Goal: Task Accomplishment & Management: Complete application form

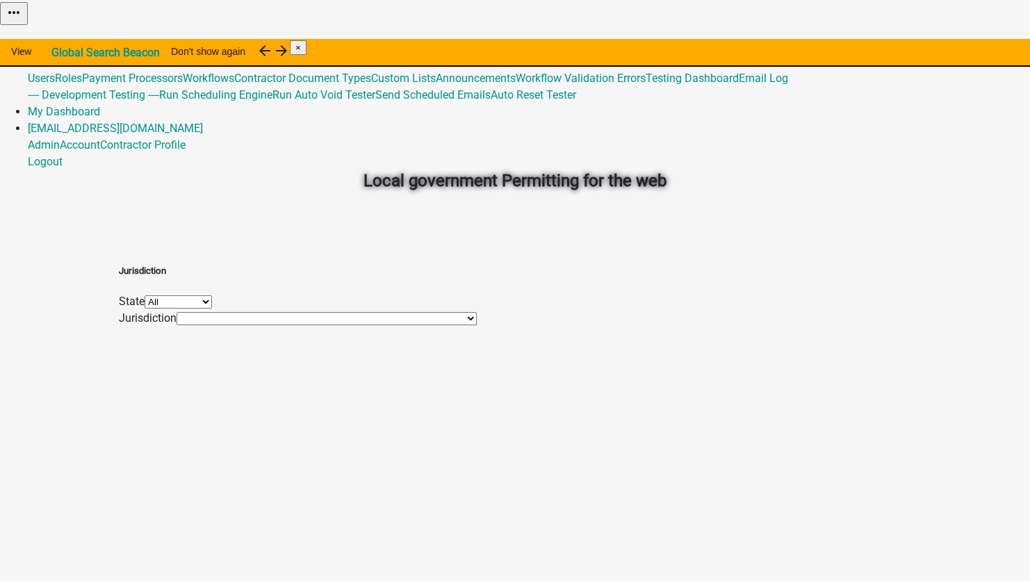
click at [60, 38] on link "Admin" at bounding box center [44, 44] width 32 height 13
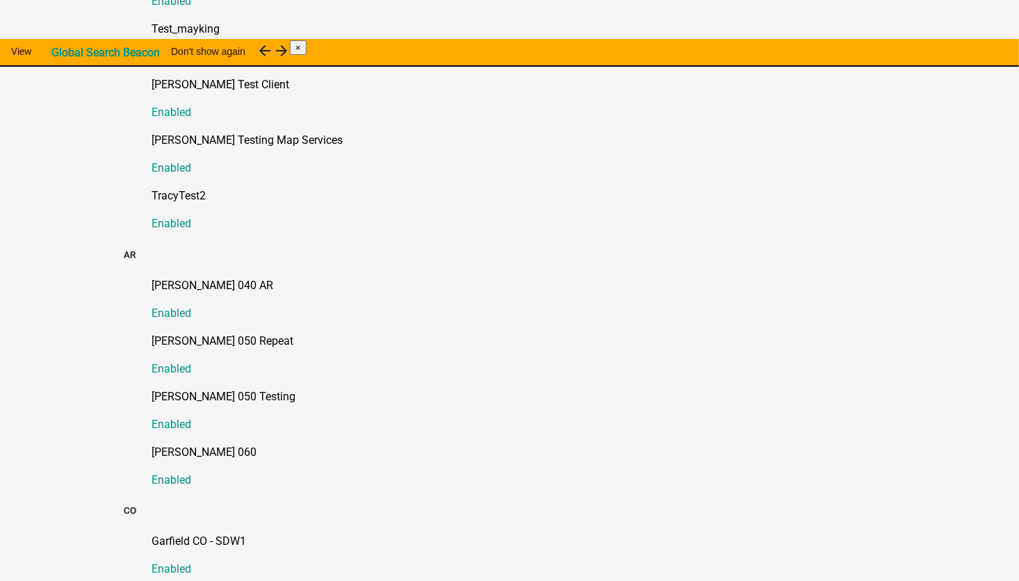
scroll to position [487, 0]
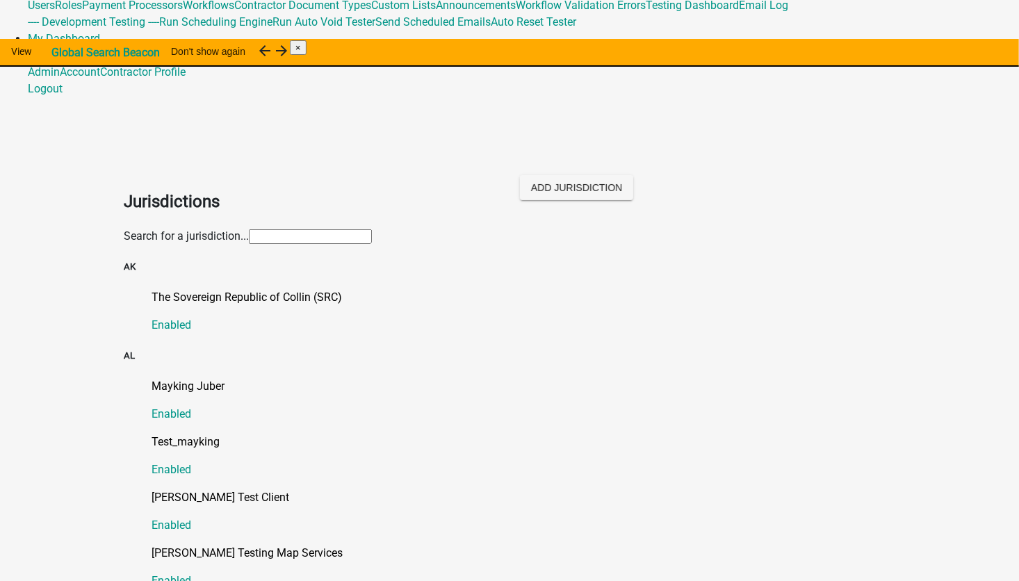
scroll to position [0, 0]
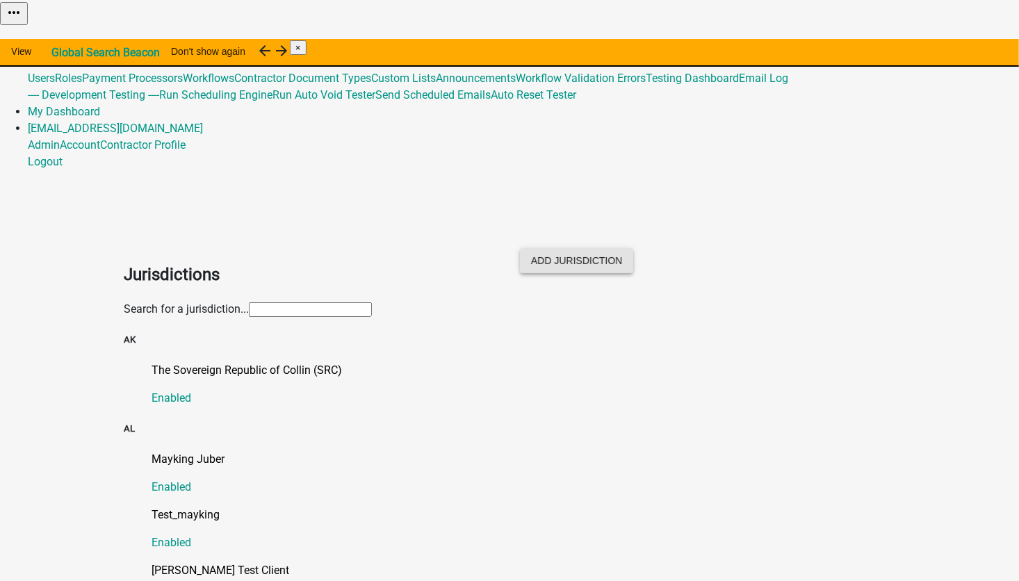
click at [633, 248] on button "Add Jurisdiction" at bounding box center [576, 260] width 113 height 25
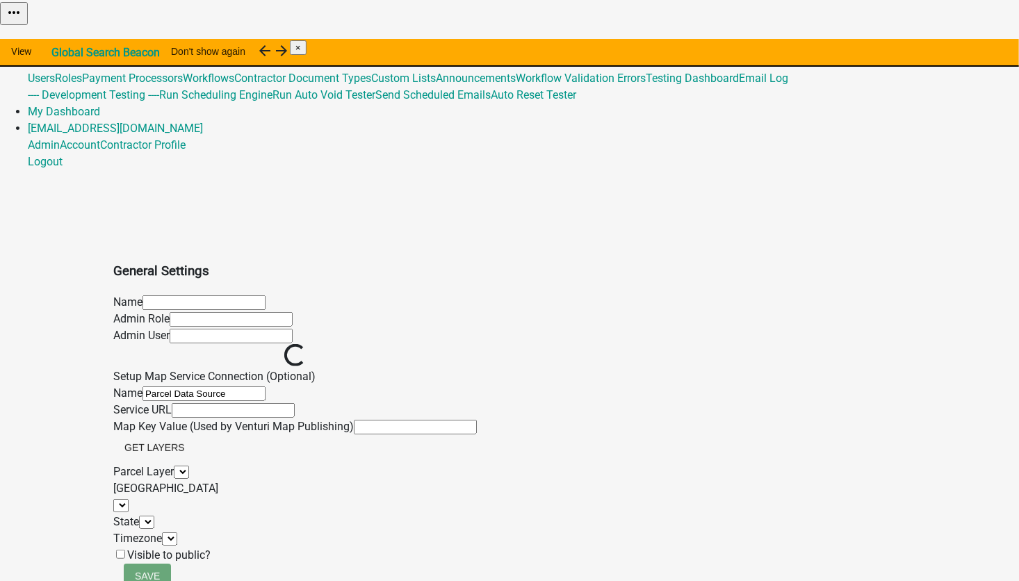
select select
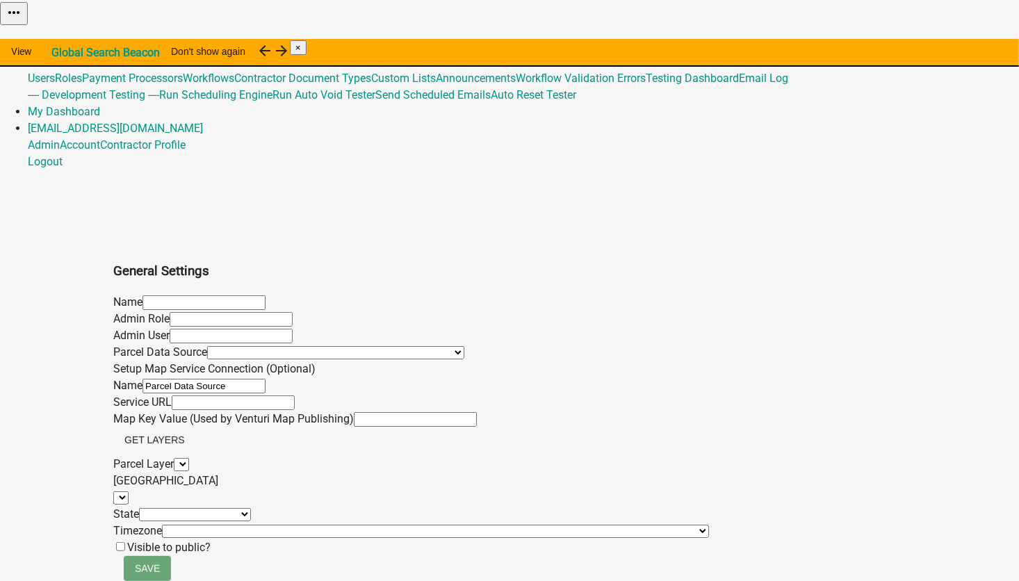
select select
click at [209, 295] on input "text" at bounding box center [203, 302] width 123 height 15
click at [262, 295] on input "[PERSON_NAME] Testing" at bounding box center [203, 302] width 123 height 15
type input "[PERSON_NAME] Testing MayKing"
click at [190, 312] on input "text" at bounding box center [231, 319] width 123 height 15
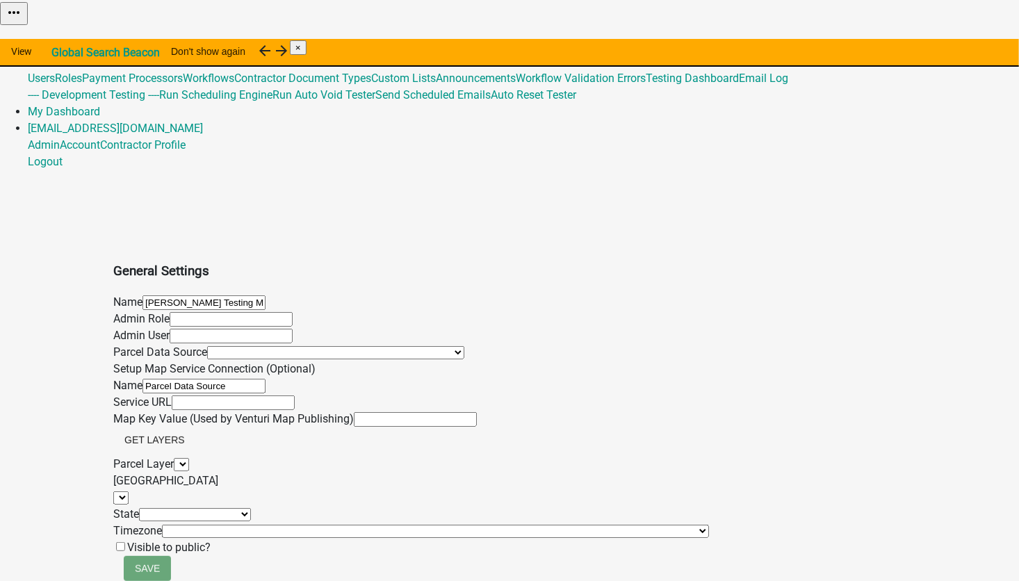
click at [212, 312] on input "text" at bounding box center [231, 319] width 123 height 15
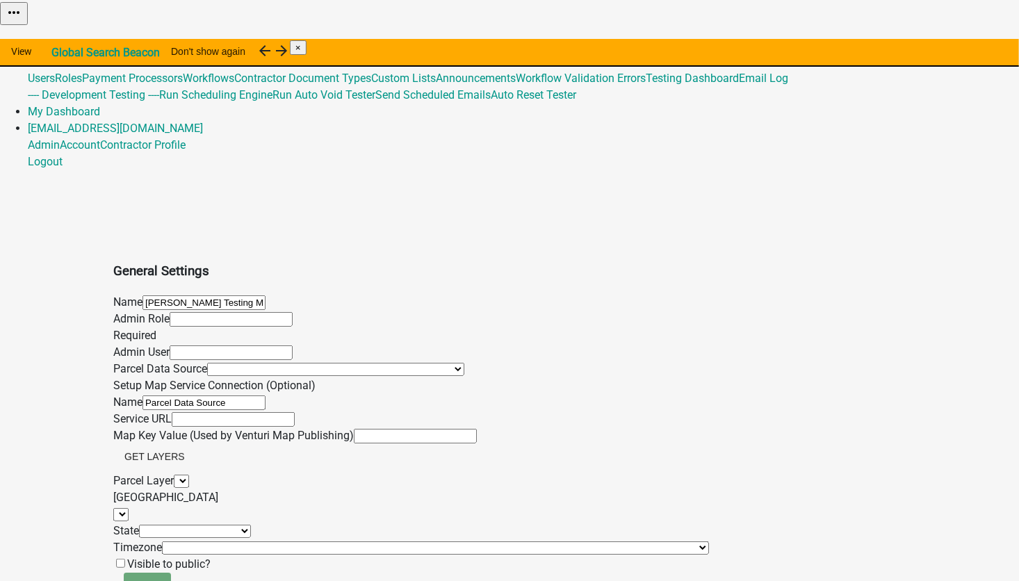
click at [340, 311] on div "Admin Role Required" at bounding box center [411, 327] width 596 height 33
click at [174, 312] on input "text" at bounding box center [231, 319] width 123 height 15
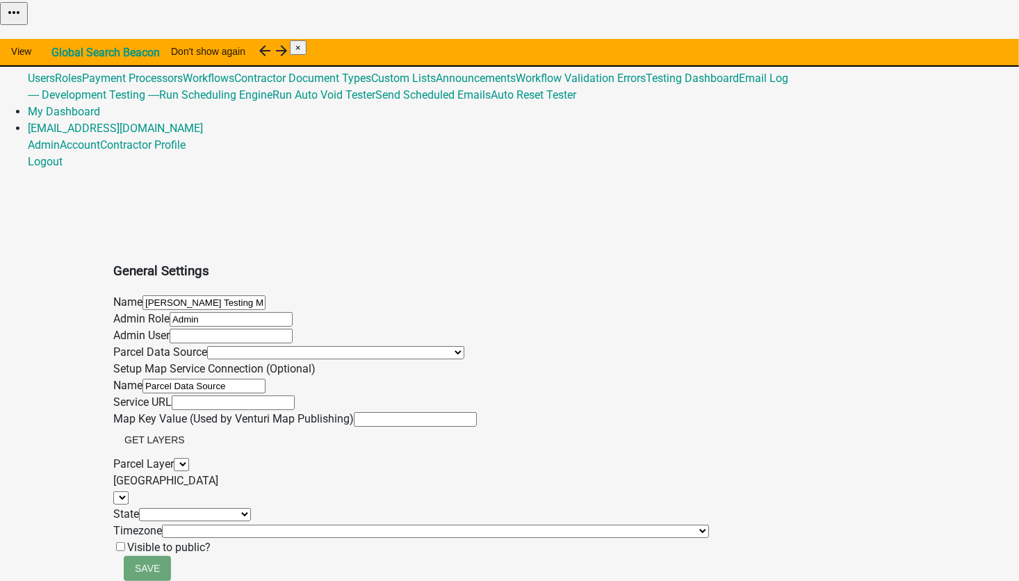
type input "Admin"
click at [198, 327] on input "text" at bounding box center [231, 334] width 123 height 15
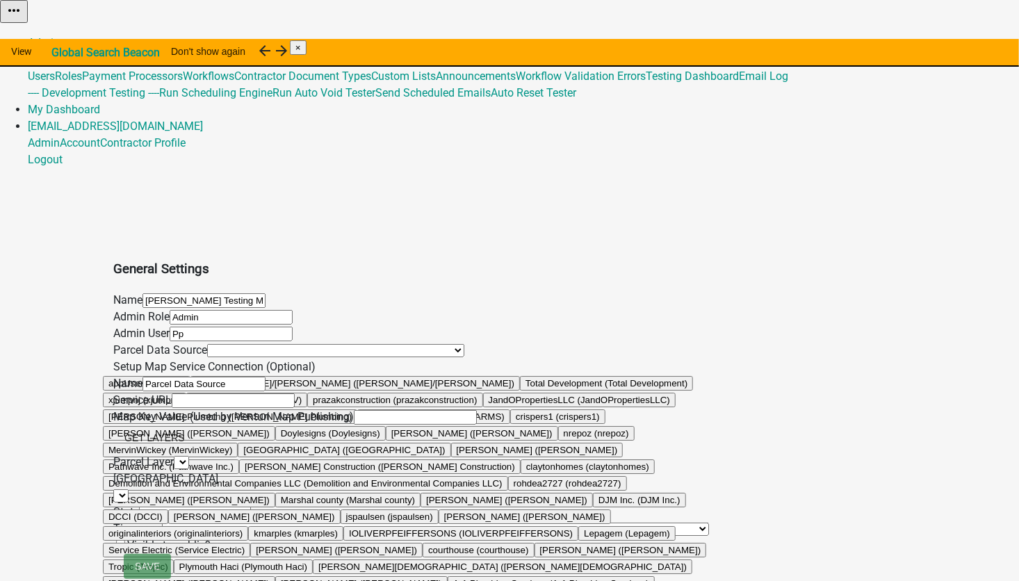
type input "P"
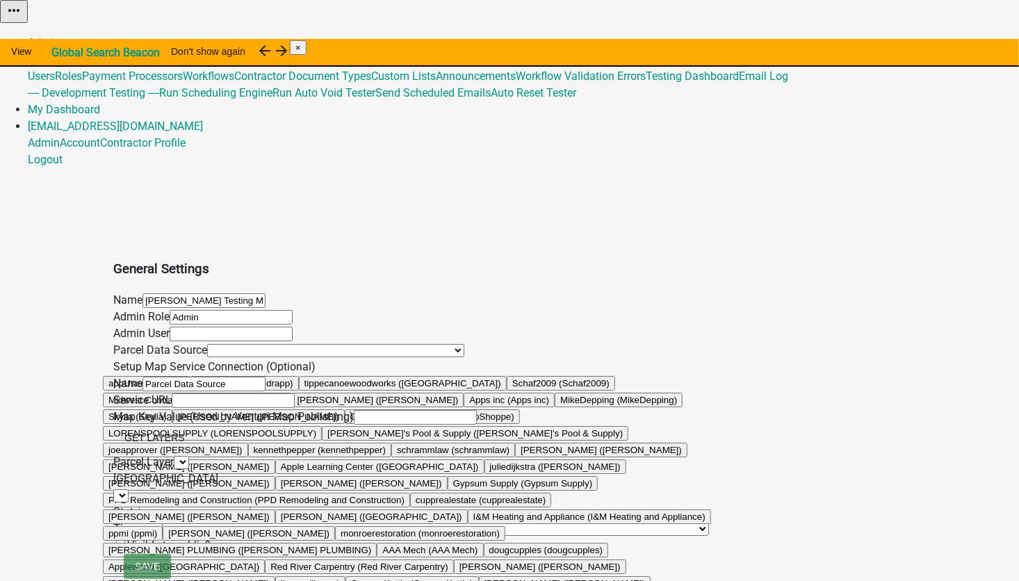
type input "p"
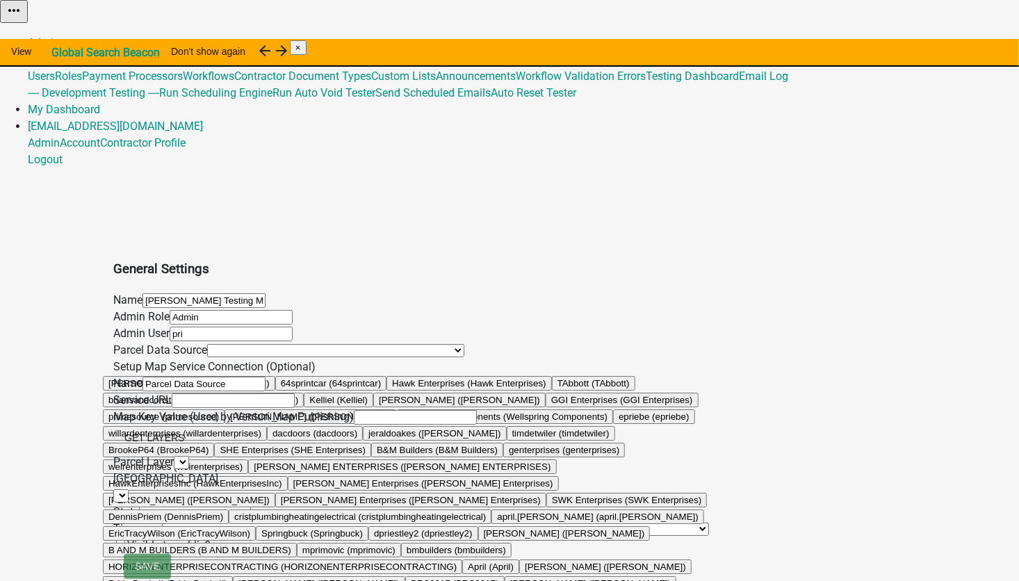
drag, startPoint x: 144, startPoint y: 263, endPoint x: 42, endPoint y: 252, distance: 102.2
click at [42, 252] on app-global-admin "Toggle drawer menu more_horiz Admin Global 488 Users Roles Payment Processors W…" at bounding box center [509, 291] width 1019 height 582
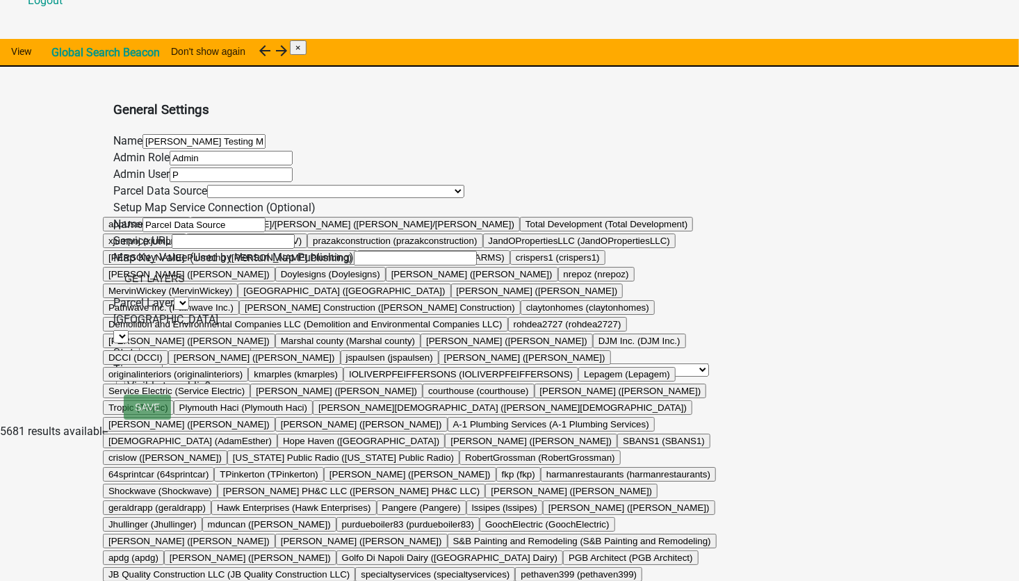
scroll to position [139, 0]
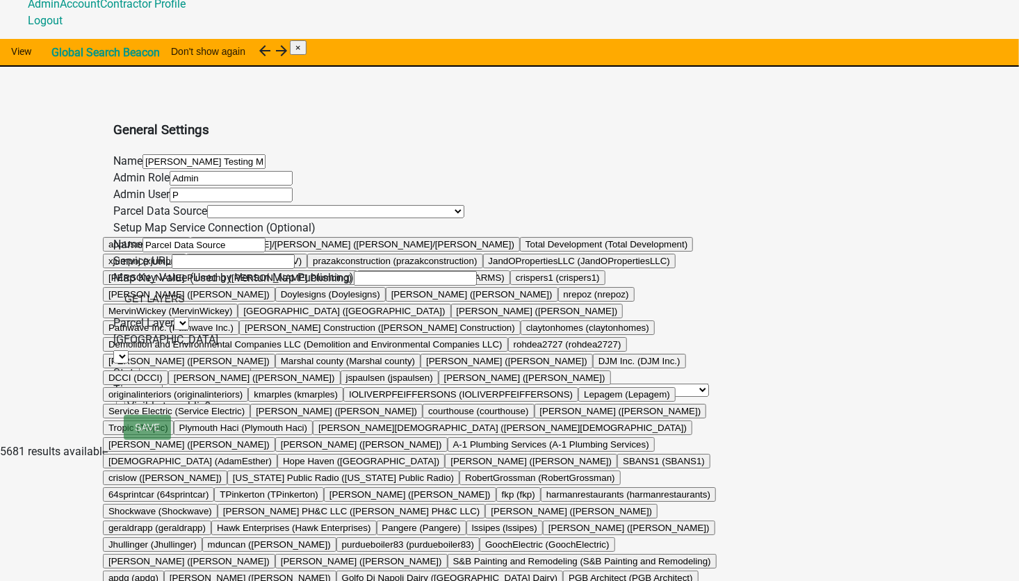
drag, startPoint x: 133, startPoint y: 126, endPoint x: 103, endPoint y: 126, distance: 30.6
click at [104, 126] on app-global-admin "Toggle drawer menu more_horiz Admin Global 488 Users Roles Payment Processors W…" at bounding box center [509, 152] width 1019 height 582
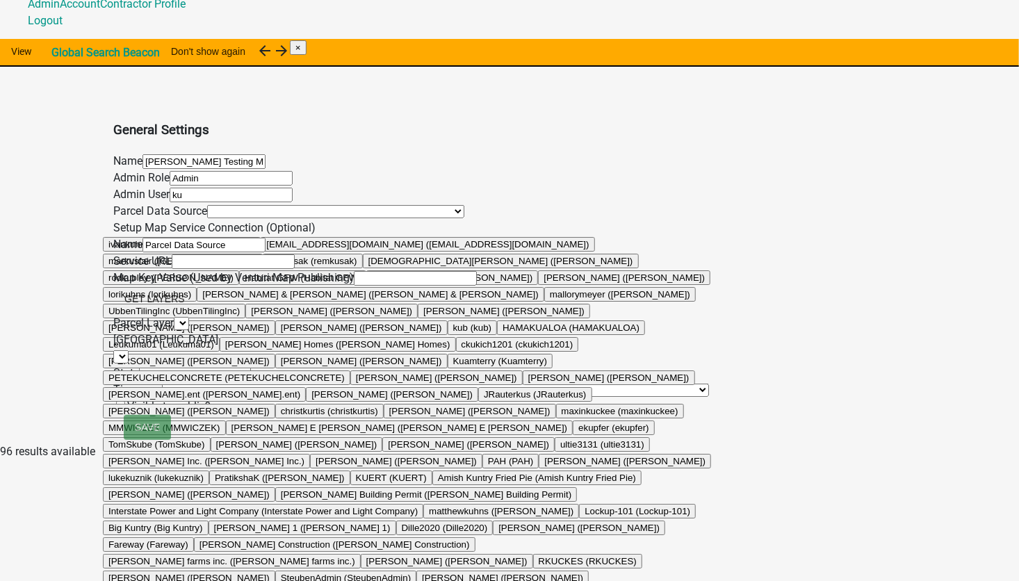
type input "kuw"
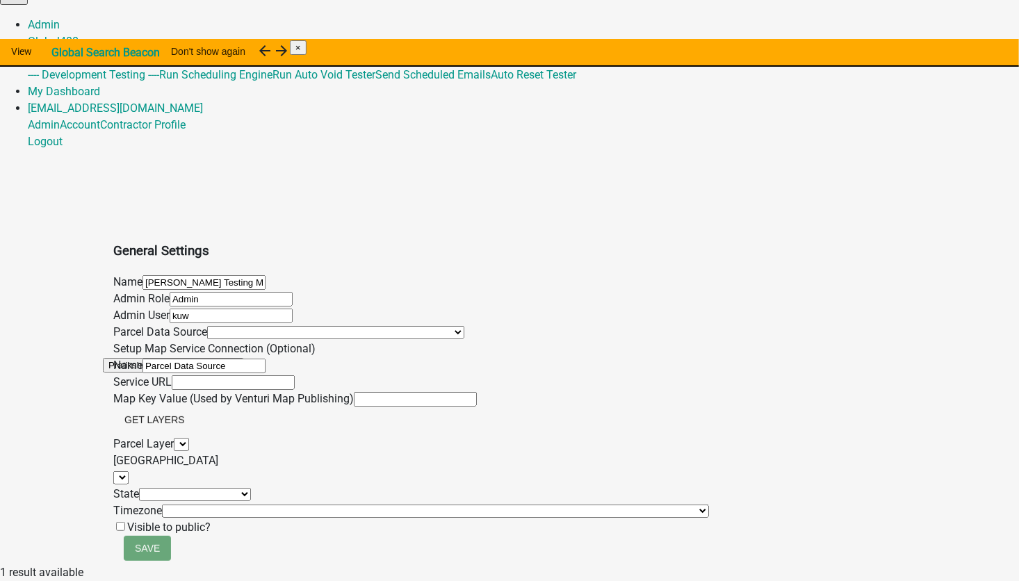
click at [194, 358] on button "PratikshaK ([PERSON_NAME])" at bounding box center [173, 365] width 141 height 15
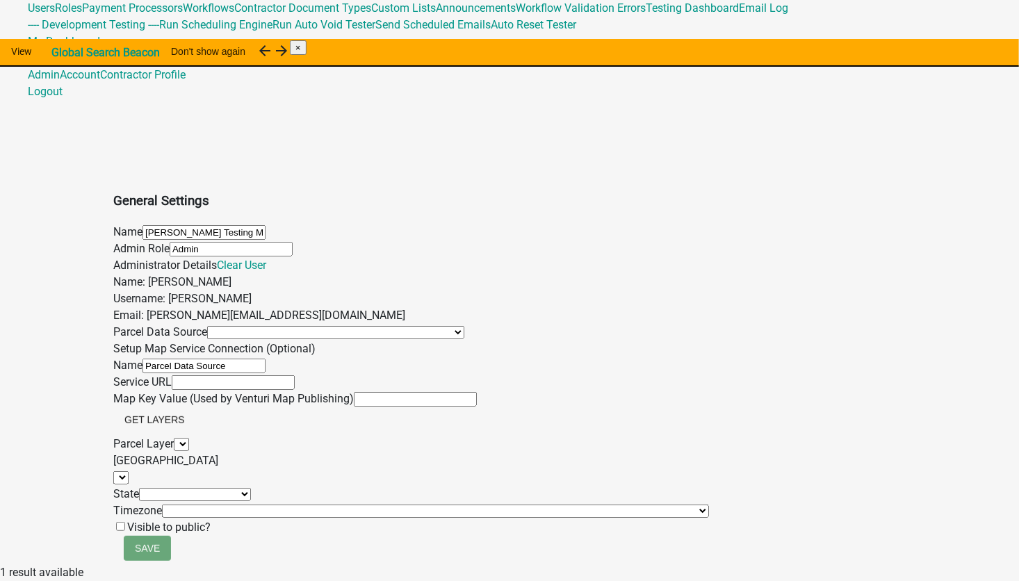
click at [207, 326] on select "[GEOGRAPHIC_DATA] (383), [US_STATE][GEOGRAPHIC_DATA] (720), [US_STATE][GEOGRAPH…" at bounding box center [335, 332] width 257 height 13
select select "35"
click at [207, 326] on select "[GEOGRAPHIC_DATA] (383), [US_STATE][GEOGRAPHIC_DATA] (720), [US_STATE][GEOGRAPH…" at bounding box center [335, 332] width 257 height 13
click at [153, 488] on select "AL AK AZ AR CA CO CT DE FL [GEOGRAPHIC_DATA] HI ID IL IN [GEOGRAPHIC_DATA] [GEO…" at bounding box center [195, 494] width 112 height 13
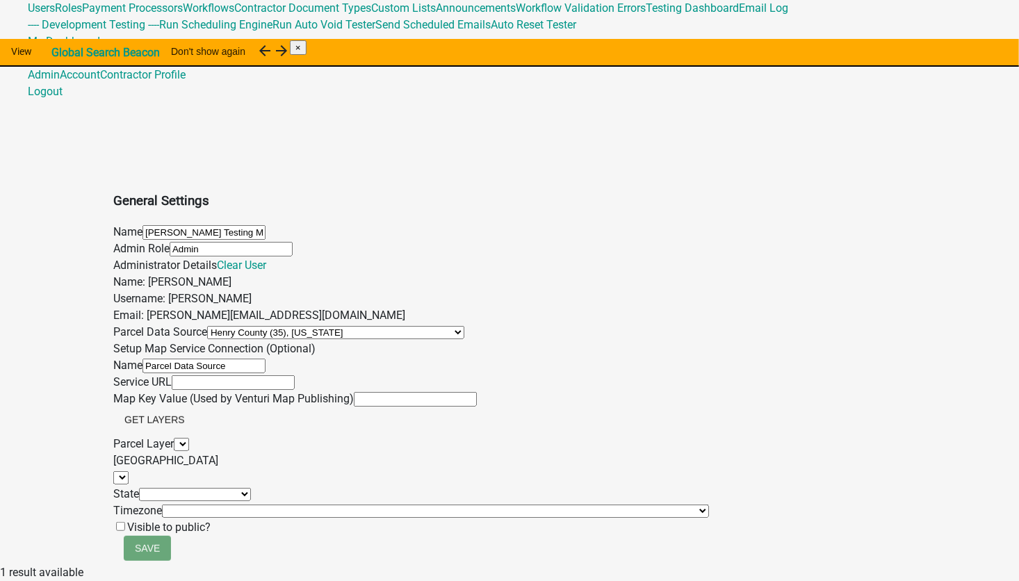
select select "IA"
click at [139, 488] on select "AL AK AZ AR CA CO CT DE FL [GEOGRAPHIC_DATA] HI ID IL IN [GEOGRAPHIC_DATA] [GEO…" at bounding box center [195, 494] width 112 height 13
click at [162, 505] on select "(UTC-08:00) [GEOGRAPHIC_DATA][US_STATE] (UTC-08:00) Coordinated Universal Time-…" at bounding box center [435, 511] width 547 height 13
select select "Eastern Standard Time"
click at [162, 505] on select "(UTC-08:00) [GEOGRAPHIC_DATA][US_STATE] (UTC-08:00) Coordinated Universal Time-…" at bounding box center [435, 511] width 547 height 13
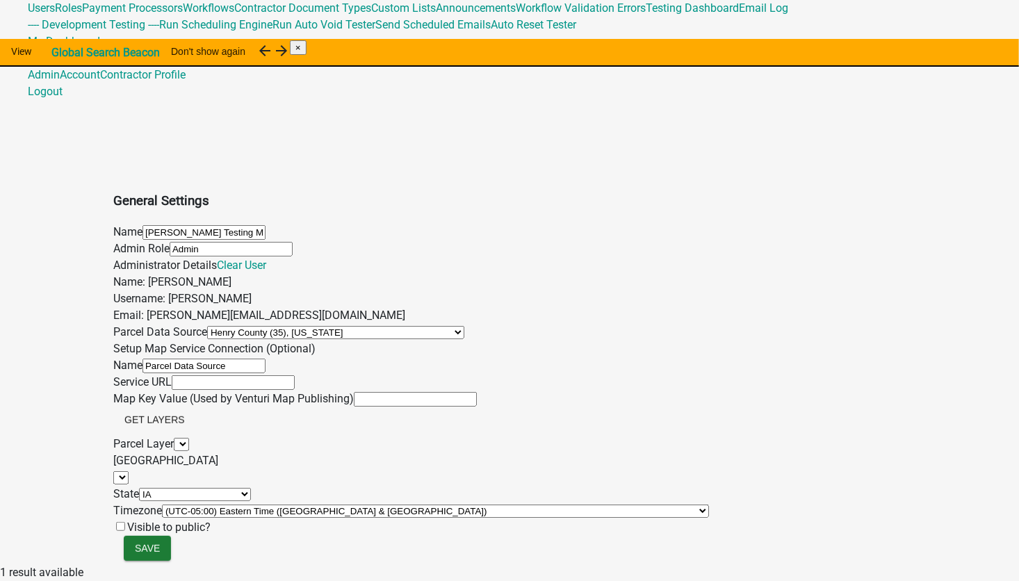
scroll to position [316, 0]
click at [234, 326] on select "[GEOGRAPHIC_DATA] (383), [US_STATE][GEOGRAPHIC_DATA] (720), [US_STATE][GEOGRAPH…" at bounding box center [335, 332] width 257 height 13
select select "309"
click at [207, 326] on select "[GEOGRAPHIC_DATA] (383), [US_STATE][GEOGRAPHIC_DATA] (720), [US_STATE][GEOGRAPH…" at bounding box center [335, 332] width 257 height 13
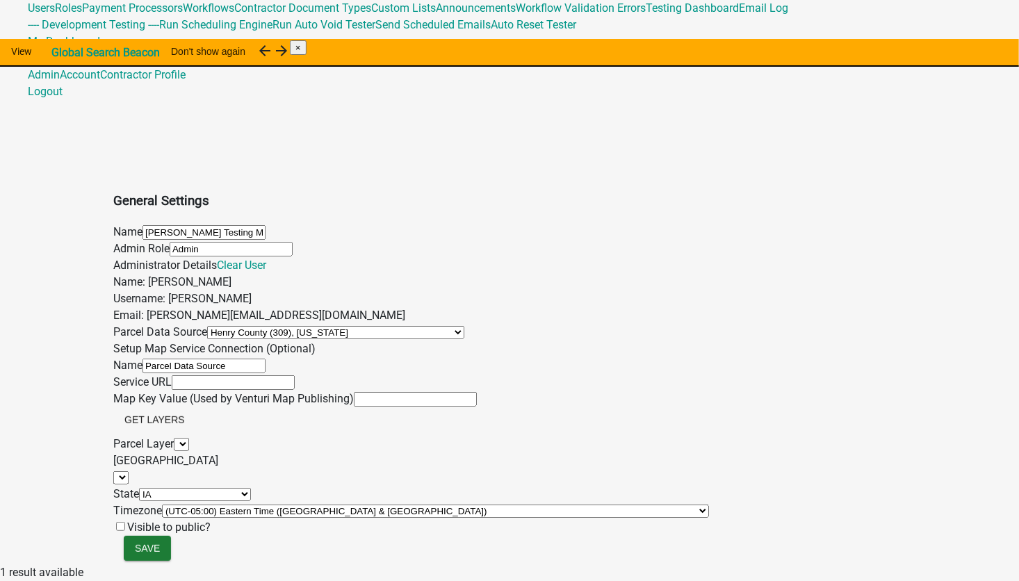
click at [154, 488] on select "AL AK AZ AR CA CO CT DE FL [GEOGRAPHIC_DATA] HI ID IL IN [GEOGRAPHIC_DATA] [GEO…" at bounding box center [195, 494] width 112 height 13
select select "IN"
click at [139, 488] on select "AL AK AZ AR CA CO CT DE FL [GEOGRAPHIC_DATA] HI ID IL IN [GEOGRAPHIC_DATA] [GEO…" at bounding box center [195, 494] width 112 height 13
click at [155, 547] on span "Save" at bounding box center [147, 547] width 25 height 11
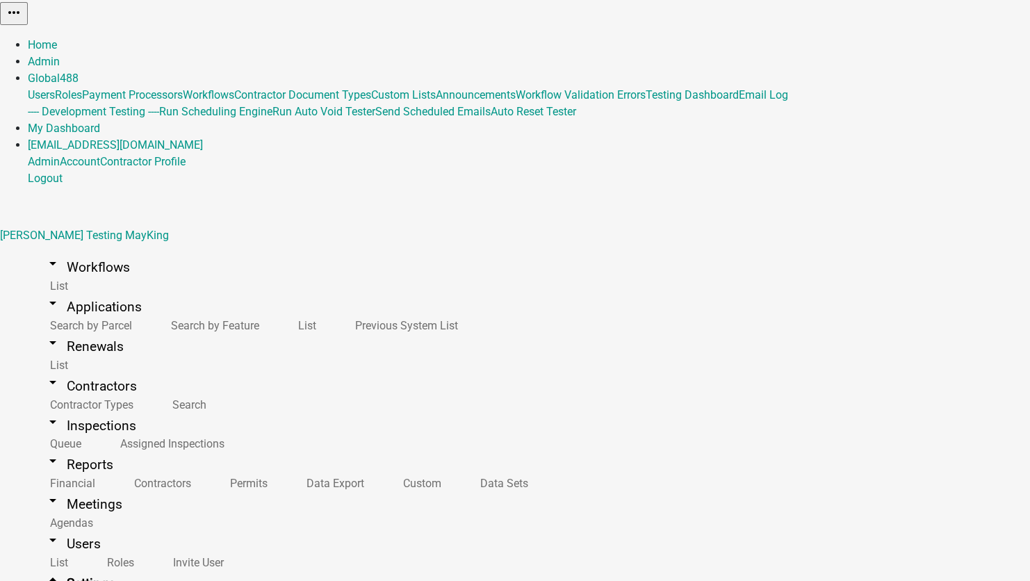
select select "IN"
select select "Eastern Standard Time"
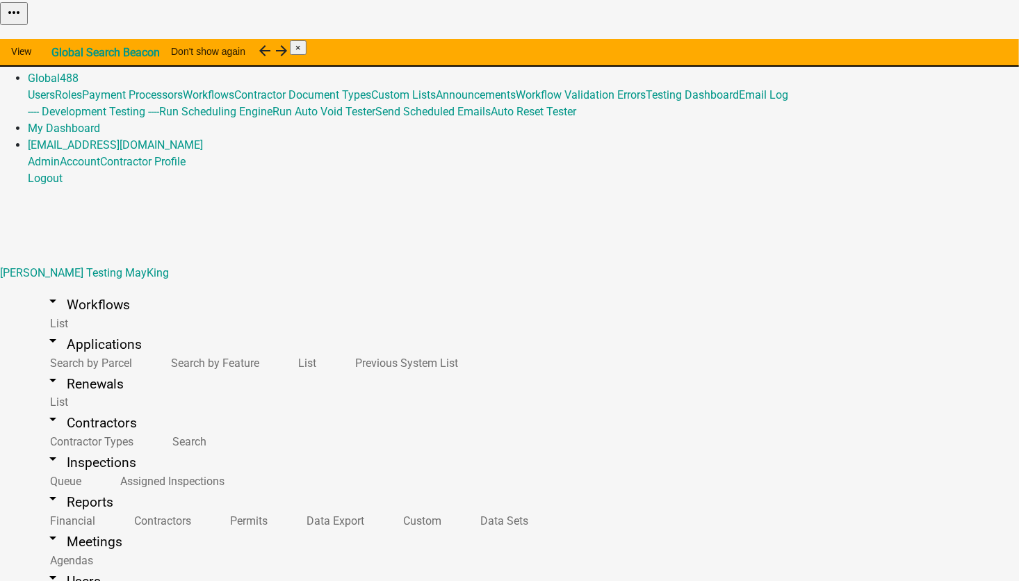
select select "224ee69f-a489-44c5-a1d9-1833db8d0b63"
select select "IN"
select select "Eastern Standard Time"
